Goal: Complete application form

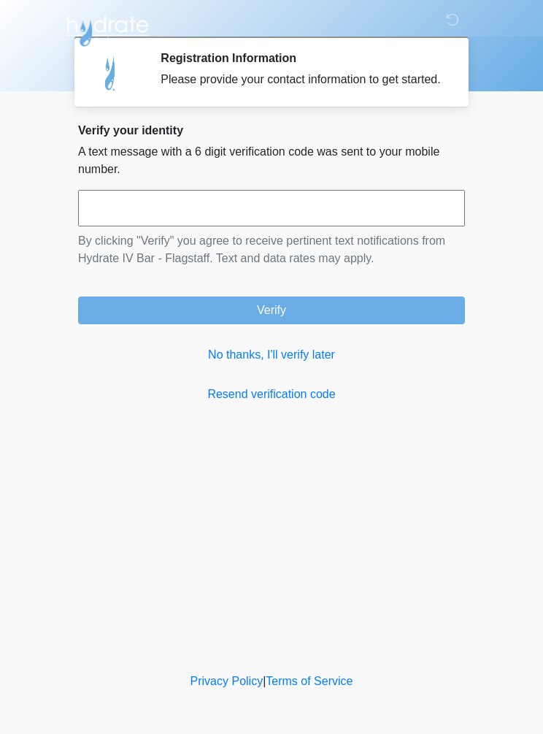
click at [304, 364] on link "No thanks, I'll verify later" at bounding box center [271, 355] width 387 height 18
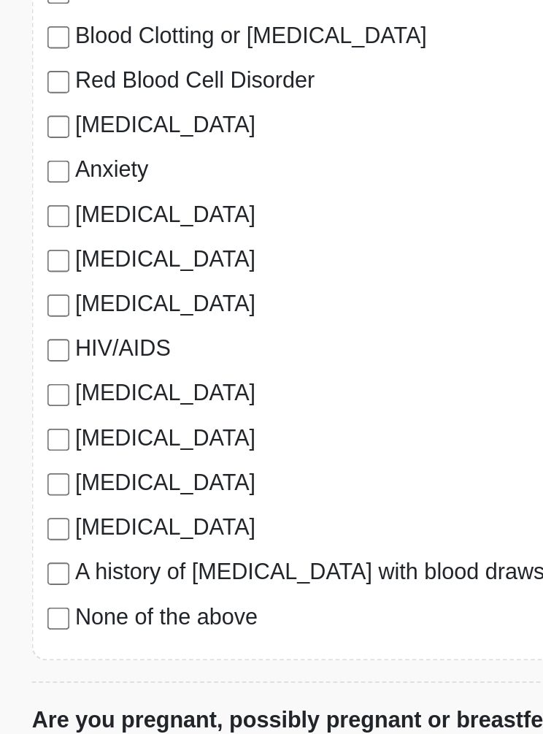
click at [101, 585] on label "None of the above" at bounding box center [279, 594] width 356 height 18
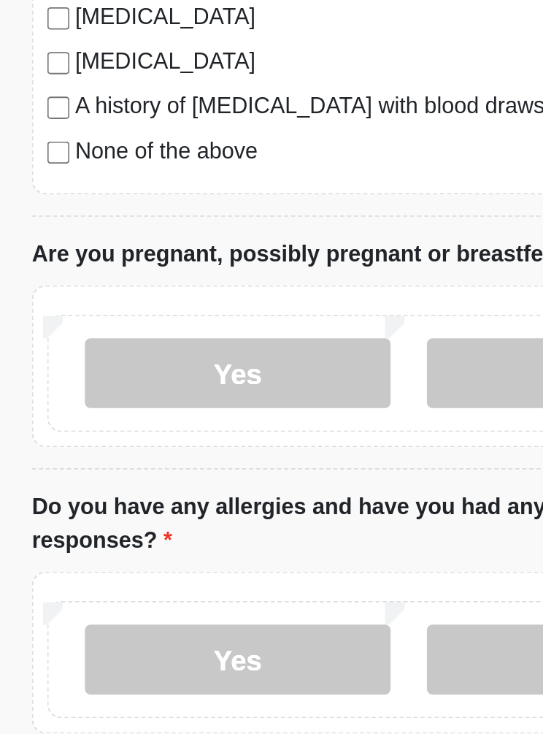
scroll to position [199, 0]
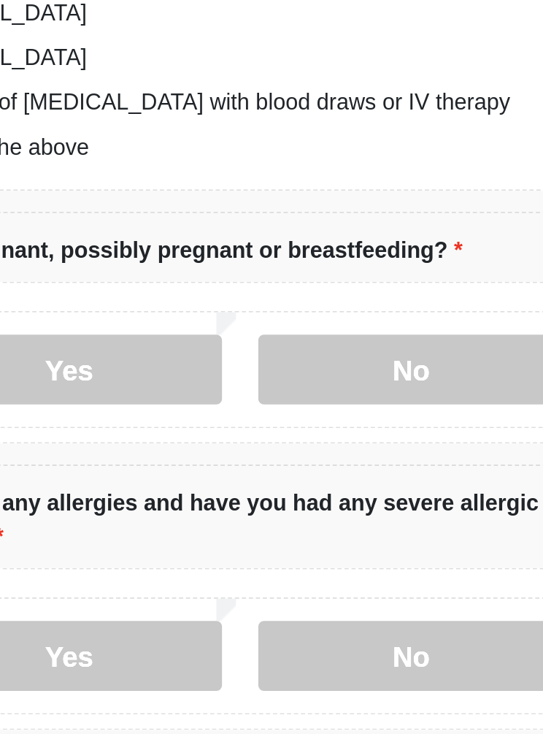
click at [285, 493] on label "No" at bounding box center [365, 511] width 160 height 37
click at [285, 643] on label "No" at bounding box center [365, 661] width 160 height 37
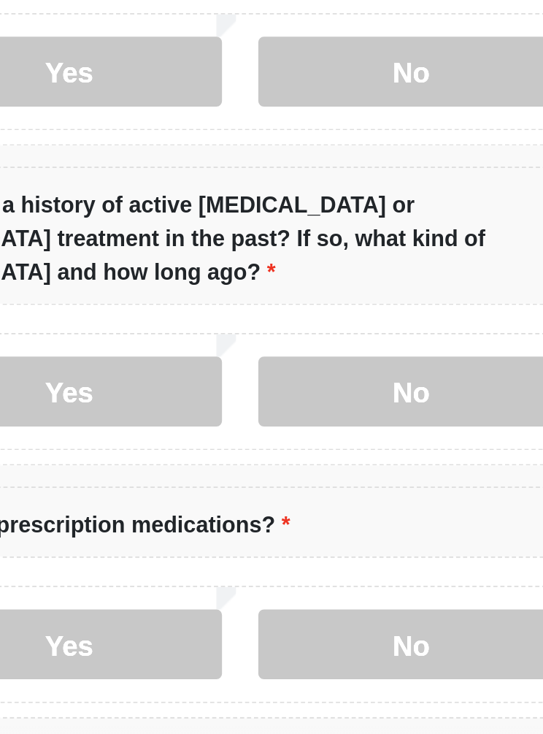
scroll to position [503, 0]
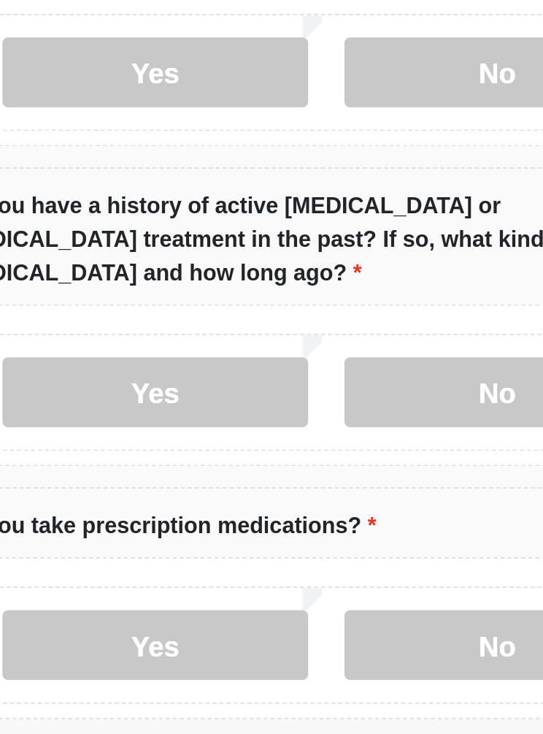
click at [285, 638] on label "No" at bounding box center [365, 656] width 160 height 37
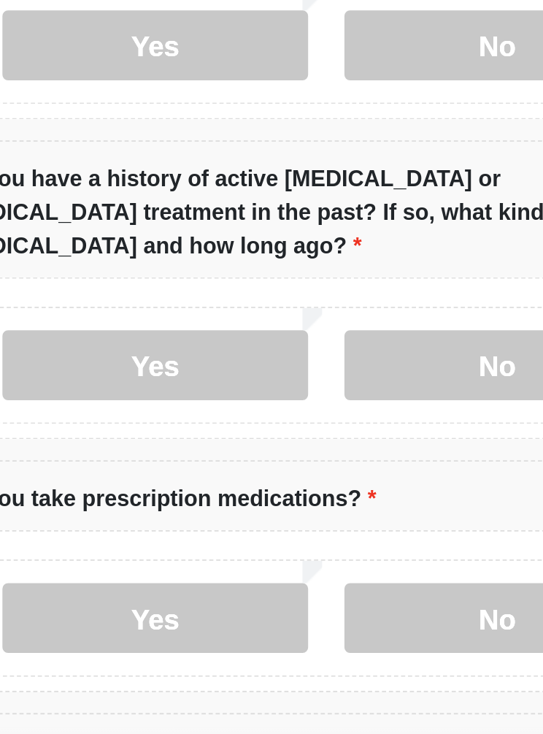
scroll to position [523, 0]
click at [285, 486] on label "No" at bounding box center [365, 504] width 160 height 37
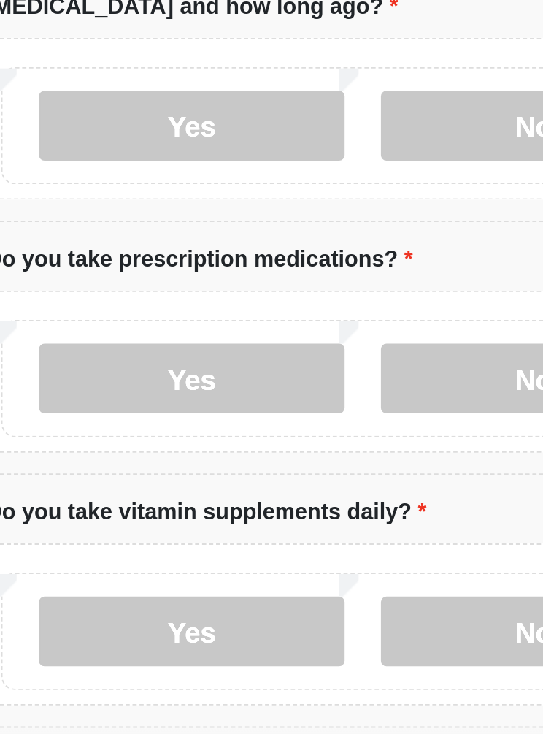
scroll to position [706, 0]
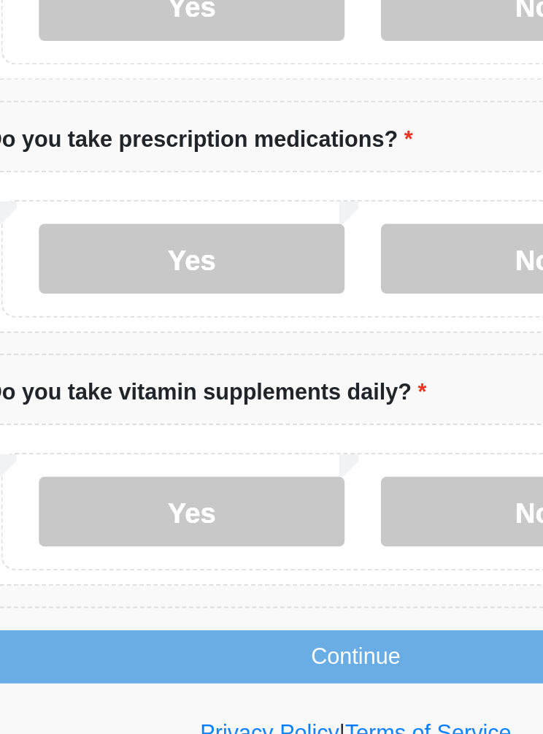
click at [285, 567] on label "No" at bounding box center [365, 585] width 160 height 37
click at [222, 647] on button "Continue" at bounding box center [271, 661] width 387 height 28
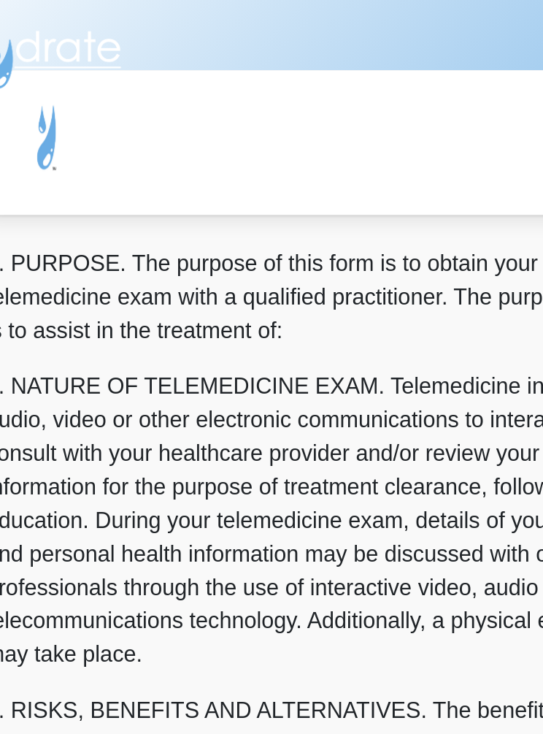
scroll to position [0, 0]
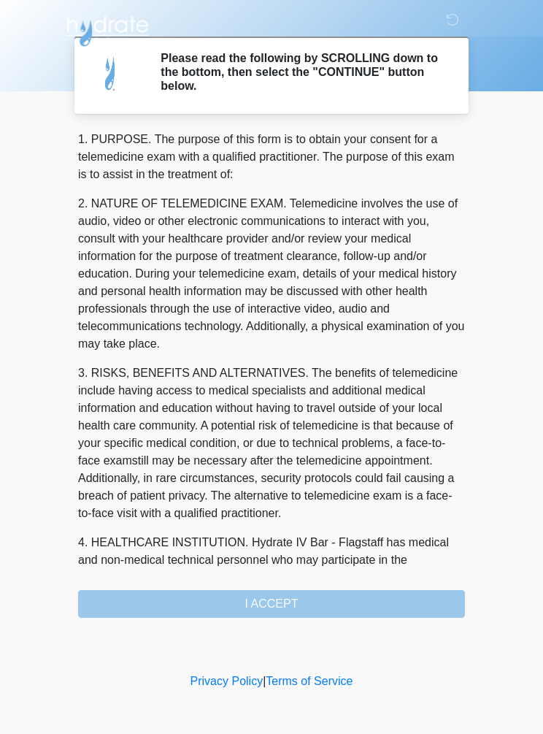
click at [334, 601] on div "1. PURPOSE. The purpose of this form is to obtain your consent for a telemedici…" at bounding box center [271, 374] width 387 height 487
click at [315, 601] on div "1. PURPOSE. The purpose of this form is to obtain your consent for a telemedici…" at bounding box center [271, 374] width 387 height 487
click at [284, 606] on div "1. PURPOSE. The purpose of this form is to obtain your consent for a telemedici…" at bounding box center [271, 374] width 387 height 487
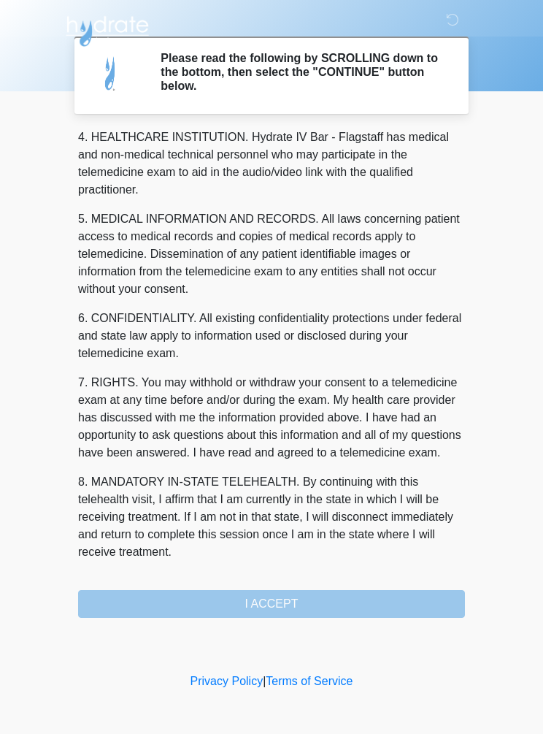
scroll to position [423, 0]
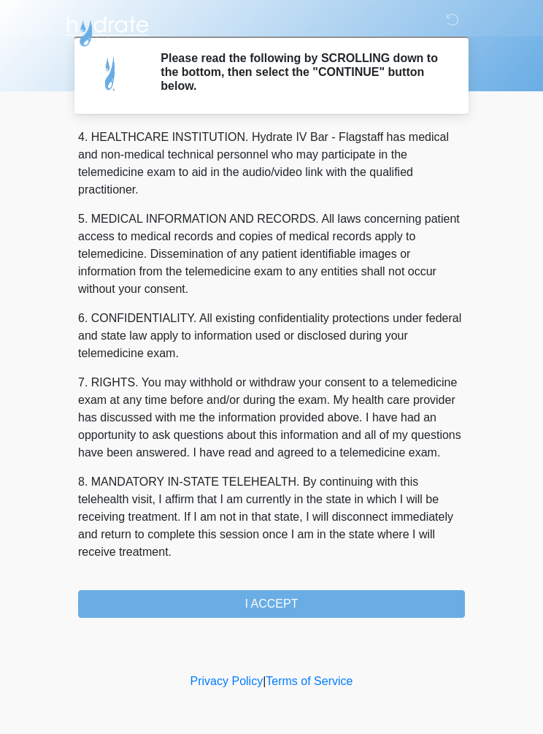
click at [316, 600] on button "I ACCEPT" at bounding box center [271, 604] width 387 height 28
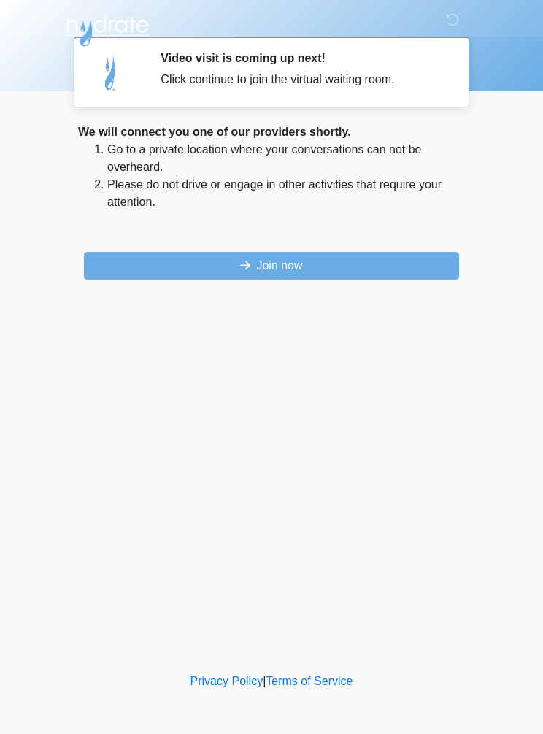
click at [321, 269] on button "Join now" at bounding box center [271, 266] width 375 height 28
